Goal: Find specific page/section: Find specific page/section

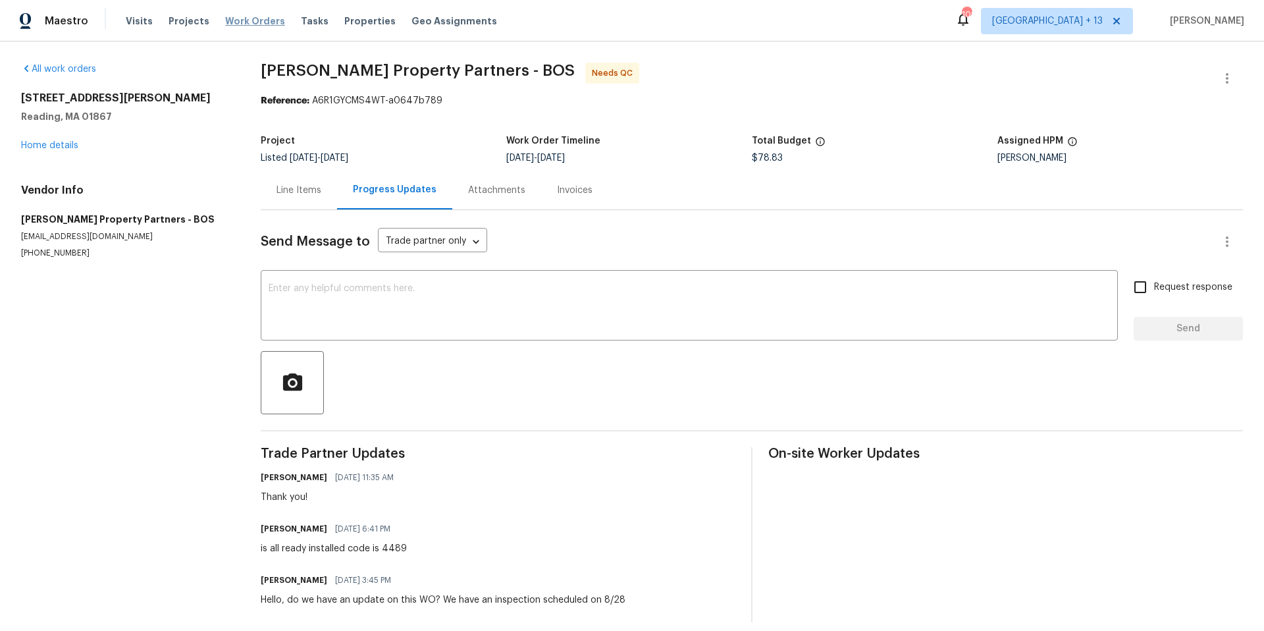
click at [225, 21] on span "Work Orders" at bounding box center [255, 20] width 60 height 13
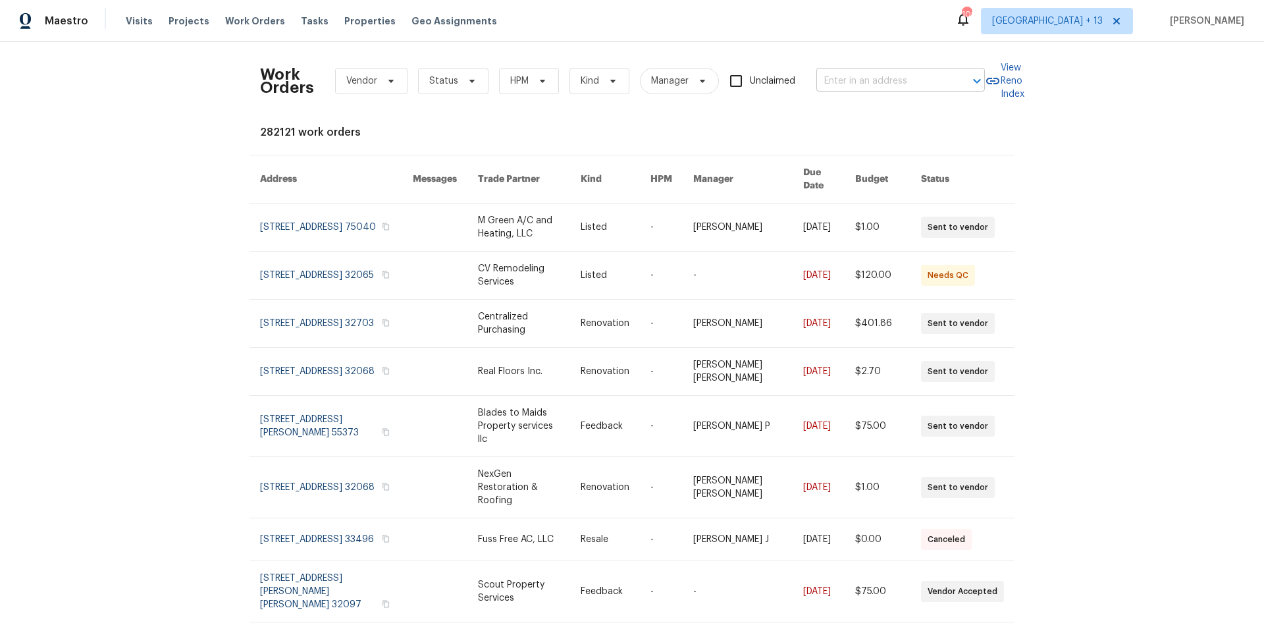
click at [850, 85] on input "text" at bounding box center [883, 81] width 132 height 20
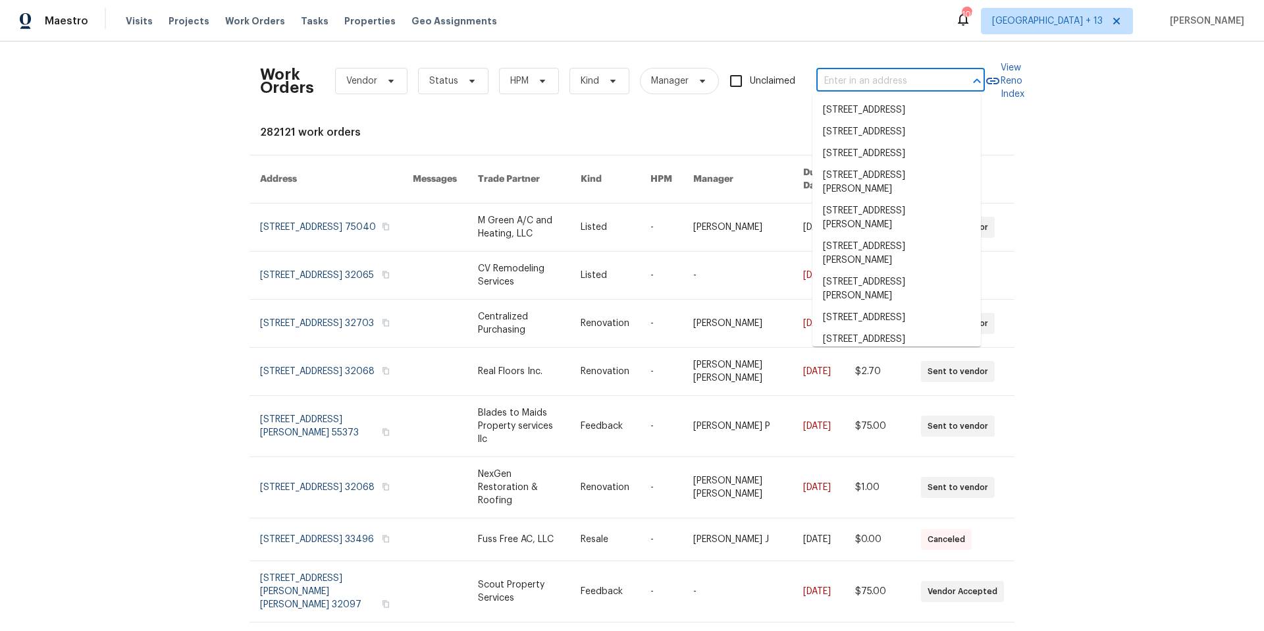
paste input "[STREET_ADDRESS]"
type input "[STREET_ADDRESS]"
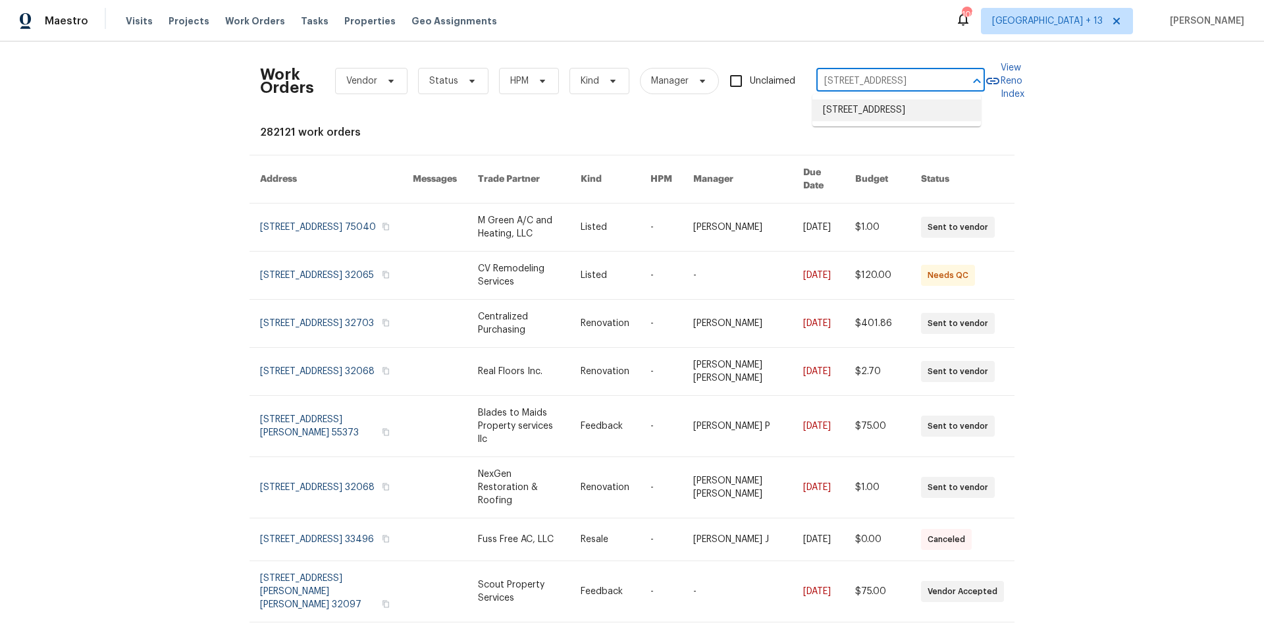
click at [861, 112] on li "1910 Hillcroft Dr, Duncanville, TX 75137" at bounding box center [897, 110] width 169 height 22
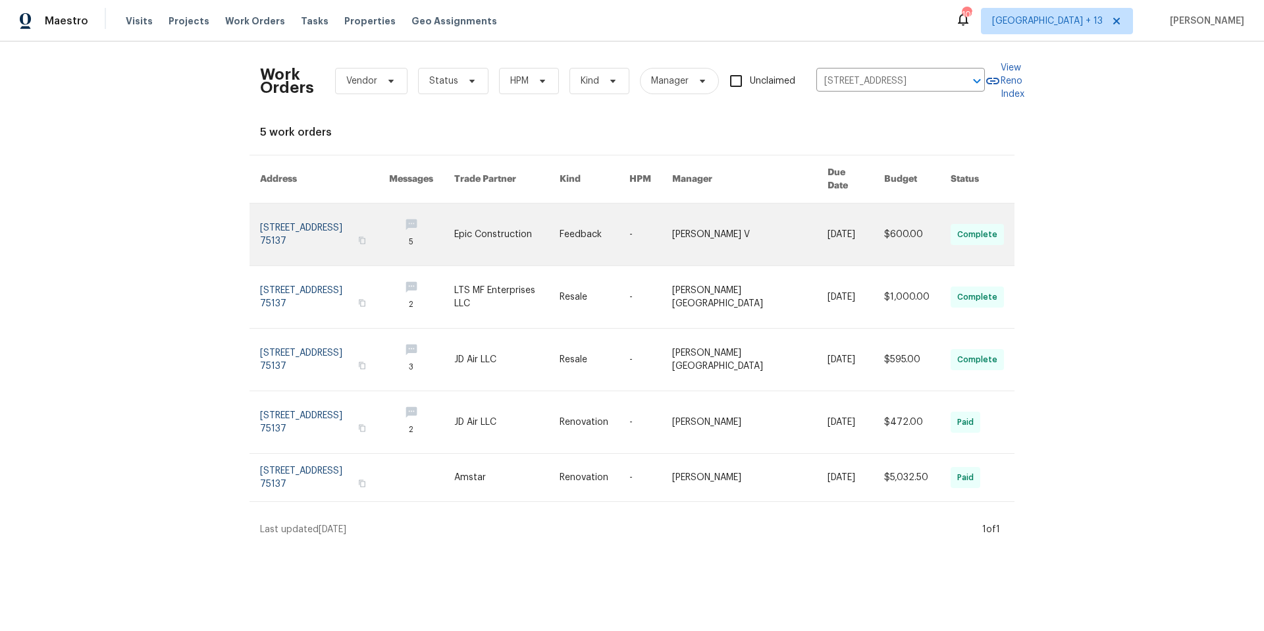
click at [313, 223] on link at bounding box center [324, 235] width 129 height 62
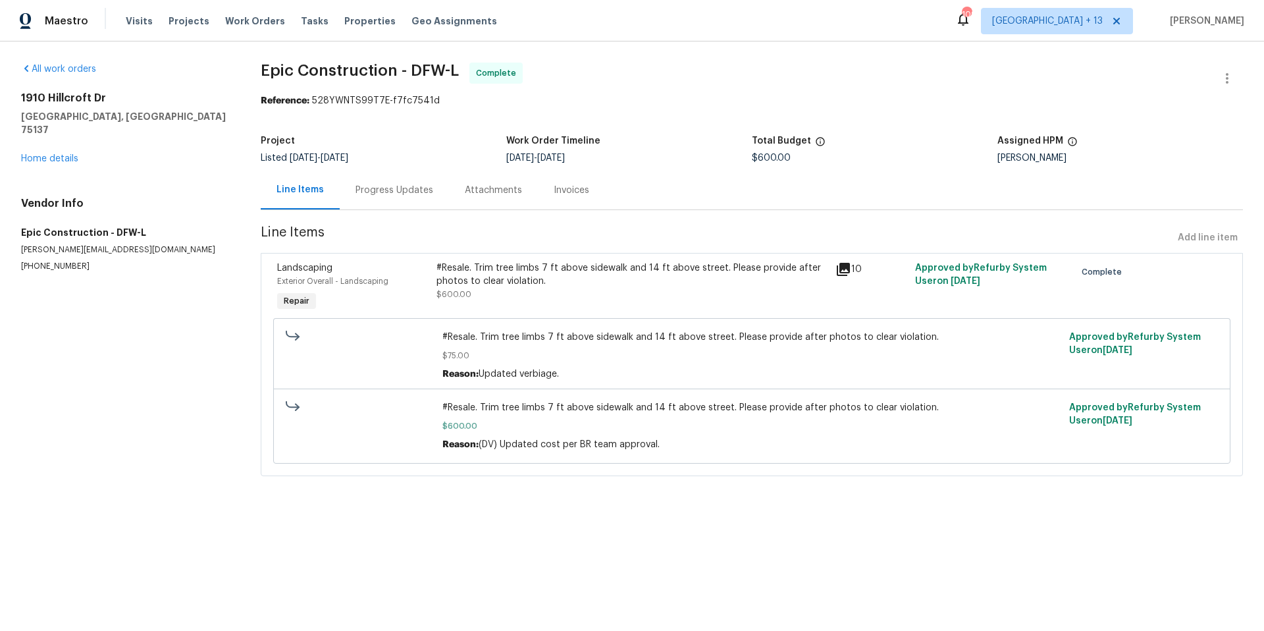
click at [837, 273] on icon at bounding box center [843, 269] width 13 height 13
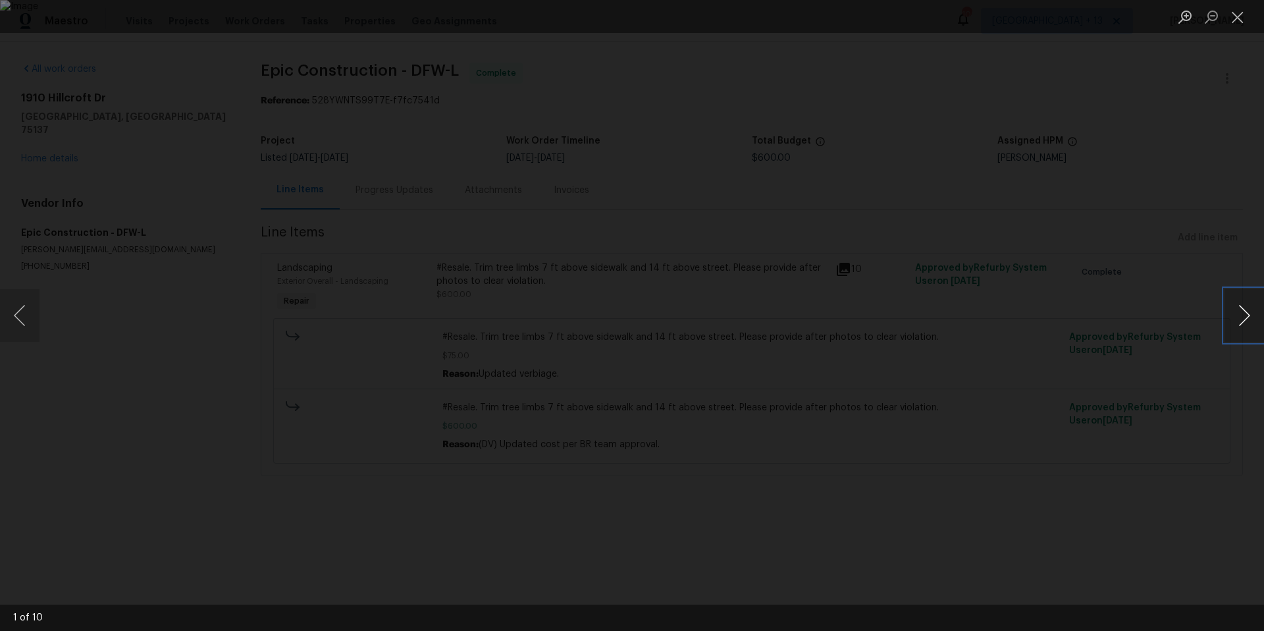
click at [1237, 321] on button "Next image" at bounding box center [1245, 315] width 40 height 53
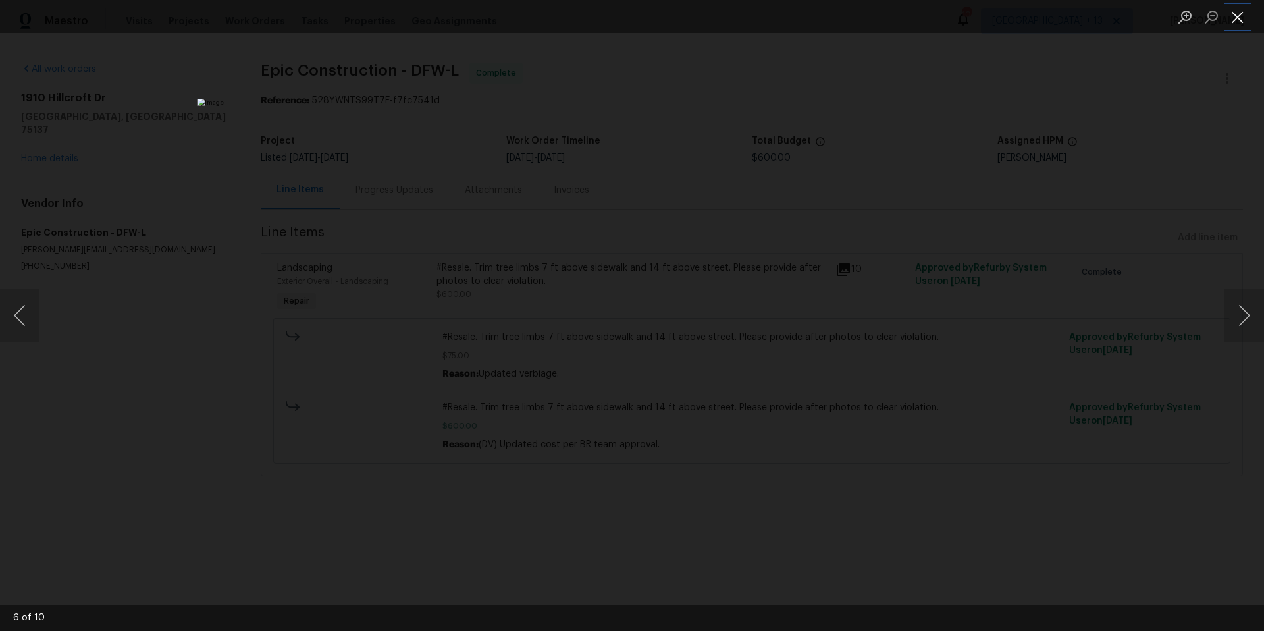
click at [1230, 28] on button "Close lightbox" at bounding box center [1238, 16] width 26 height 23
